Goal: Information Seeking & Learning: Learn about a topic

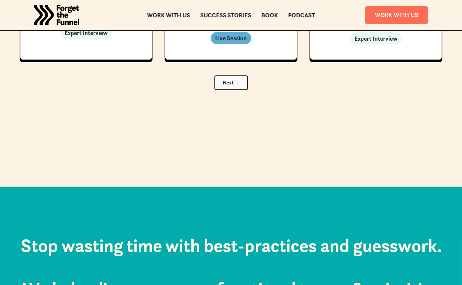
scroll to position [2311, 0]
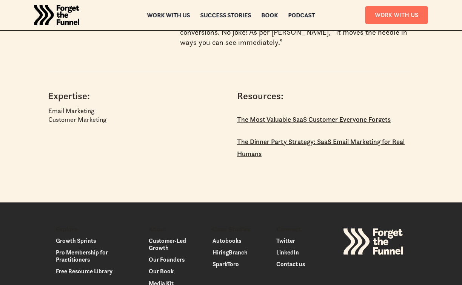
scroll to position [179, 0]
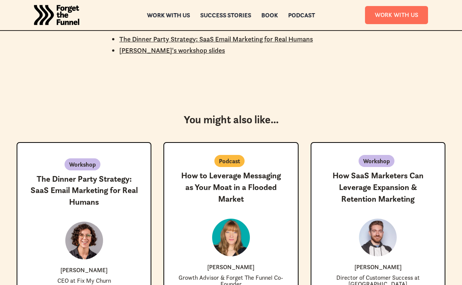
scroll to position [672, 0]
